Goal: Information Seeking & Learning: Learn about a topic

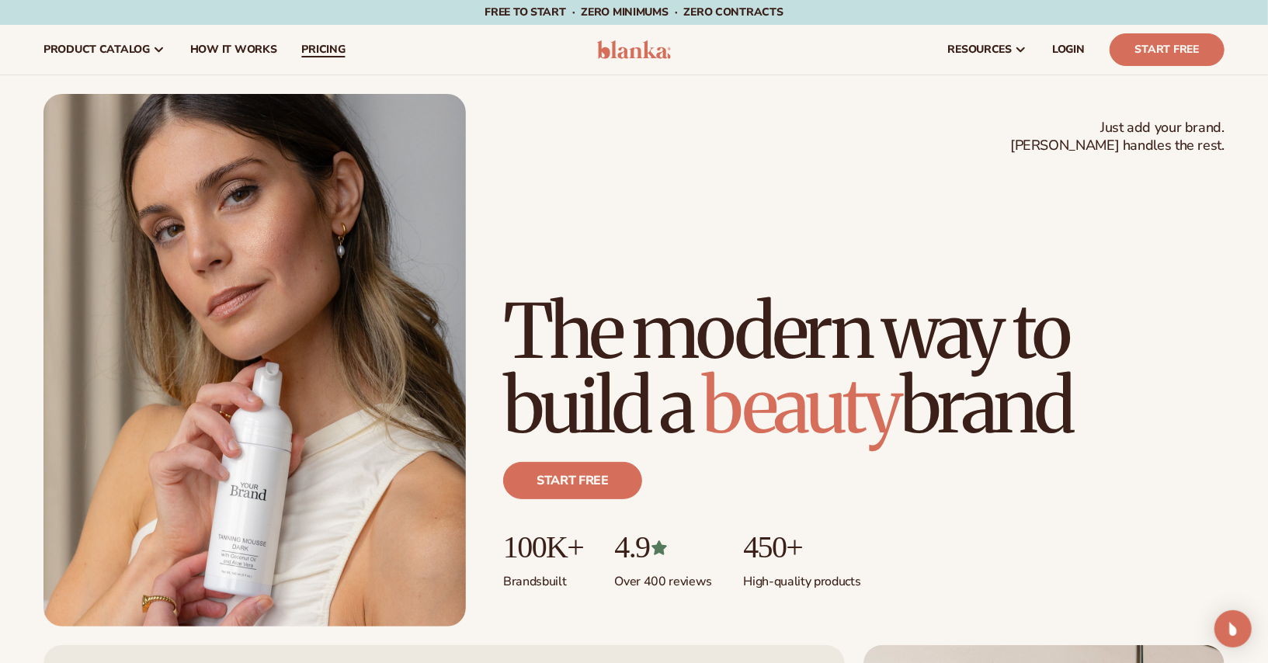
click at [322, 40] on link "pricing" at bounding box center [323, 50] width 68 height 50
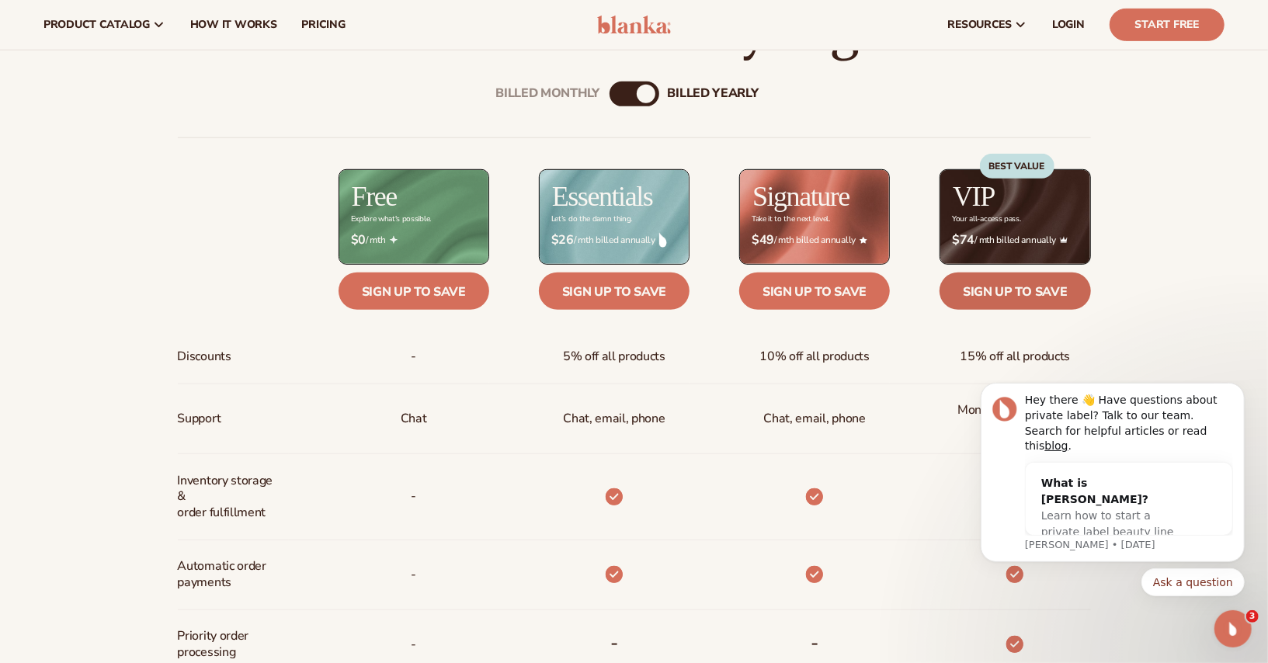
scroll to position [567, 0]
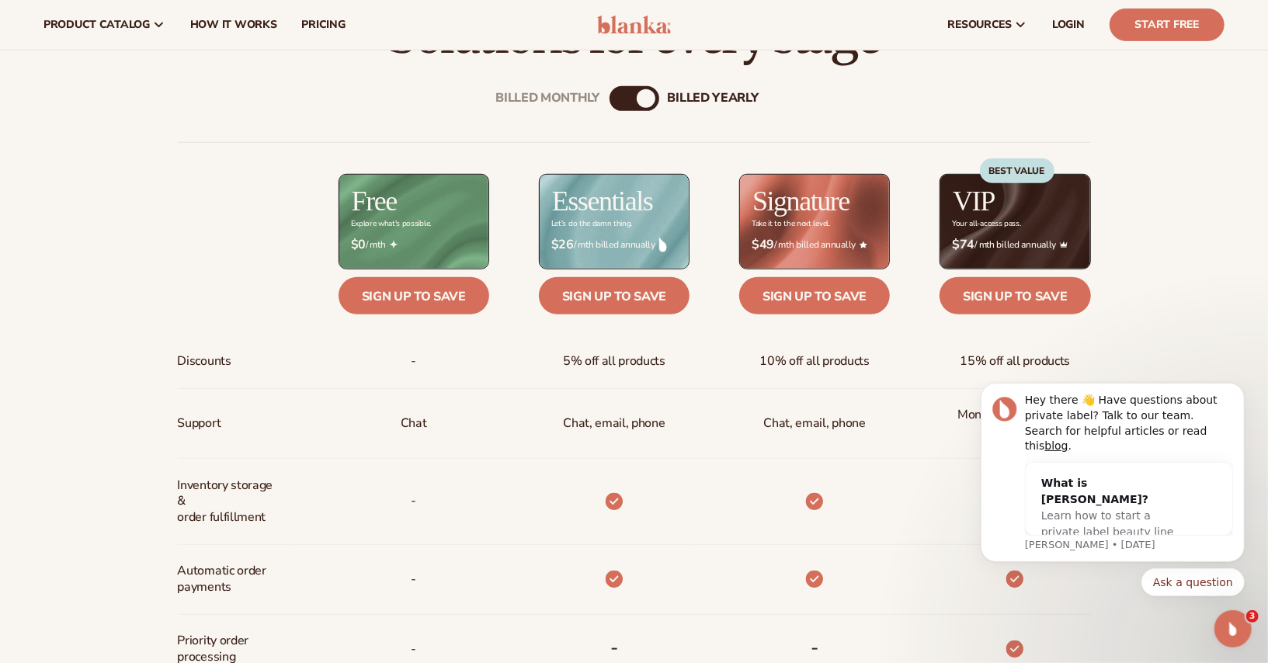
click at [619, 91] on div "Billed Monthly" at bounding box center [618, 98] width 19 height 19
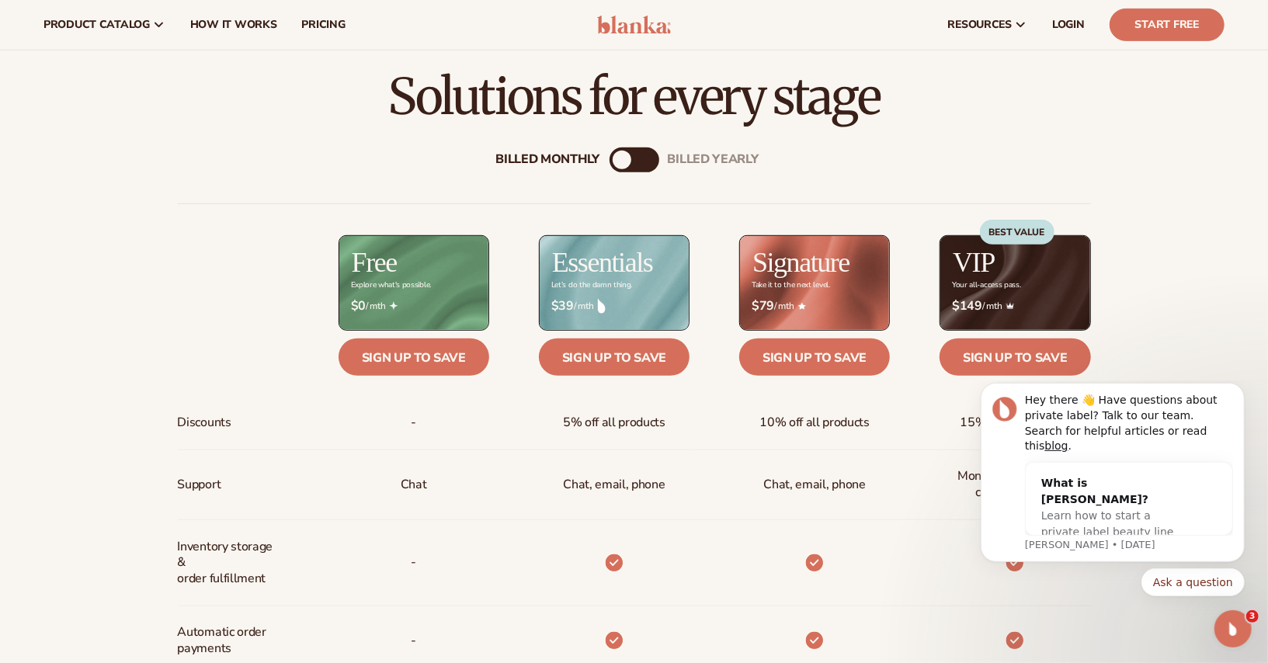
scroll to position [447, 0]
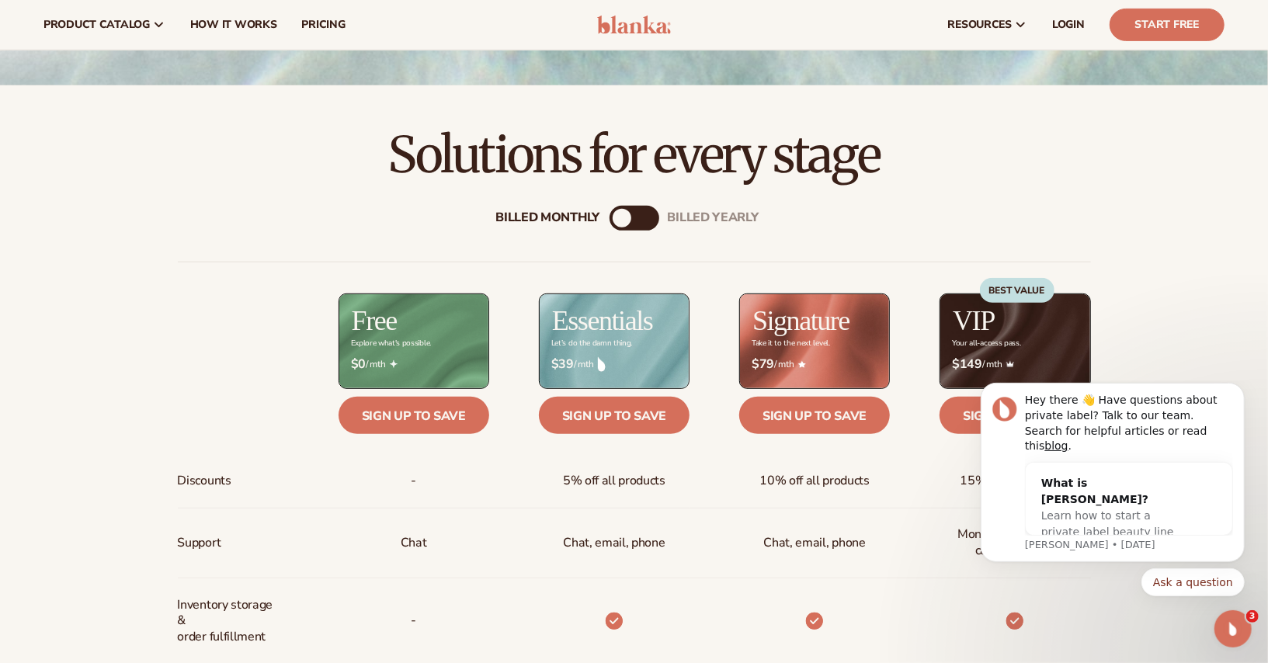
click at [649, 213] on div "billed Yearly" at bounding box center [649, 218] width 19 height 19
